Goal: Task Accomplishment & Management: Manage account settings

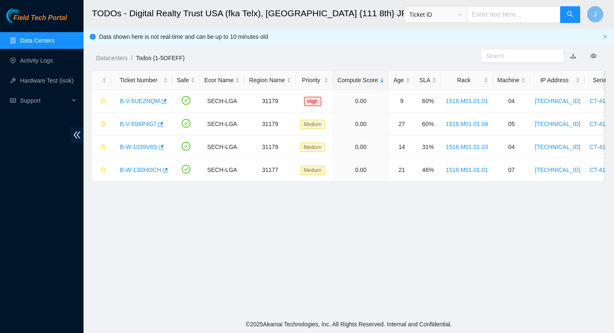
scroll to position [170, 0]
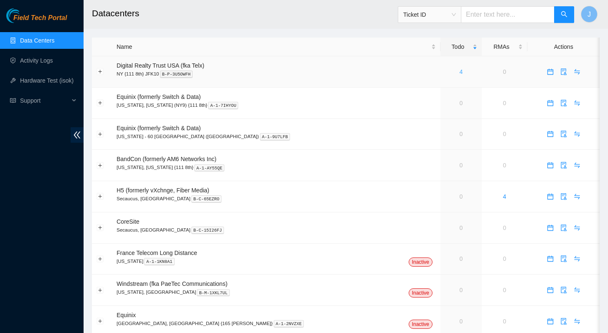
click at [459, 71] on link "4" at bounding box center [460, 72] width 3 height 7
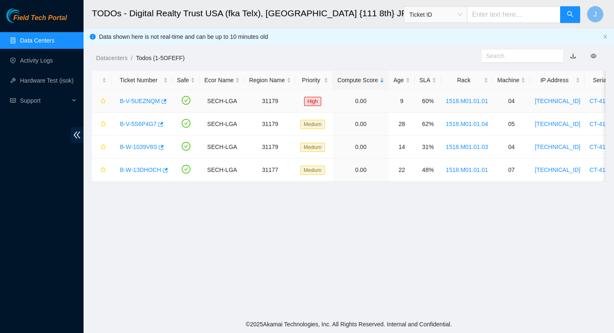
click at [140, 102] on link "B-V-5UEZNQM" at bounding box center [140, 101] width 40 height 7
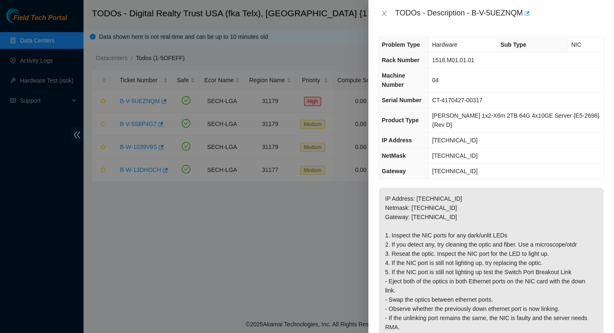
click at [305, 229] on div at bounding box center [307, 166] width 614 height 333
click at [386, 14] on icon "close" at bounding box center [384, 13] width 7 height 7
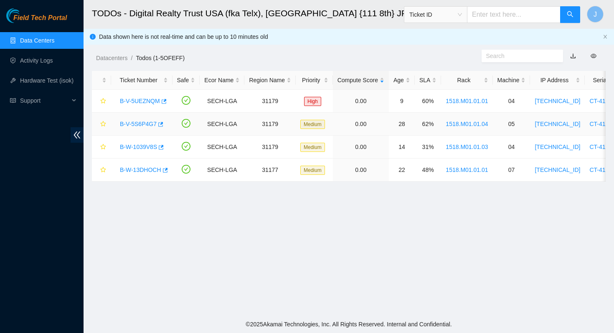
click at [145, 124] on link "B-V-5S6P4G7" at bounding box center [138, 124] width 37 height 7
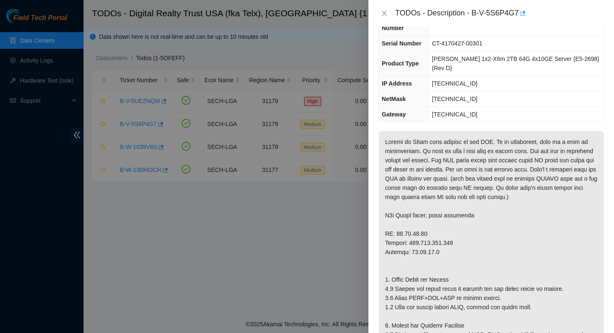
scroll to position [43, 0]
click at [383, 13] on icon "close" at bounding box center [384, 13] width 7 height 7
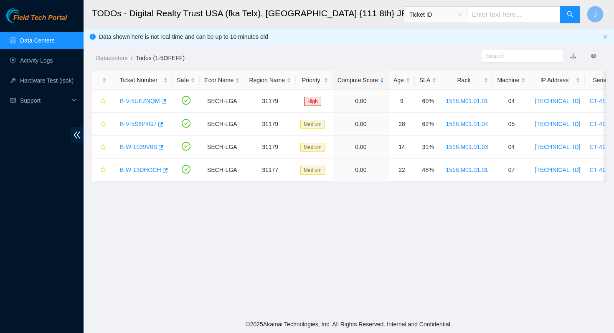
scroll to position [52, 0]
